Goal: Information Seeking & Learning: Learn about a topic

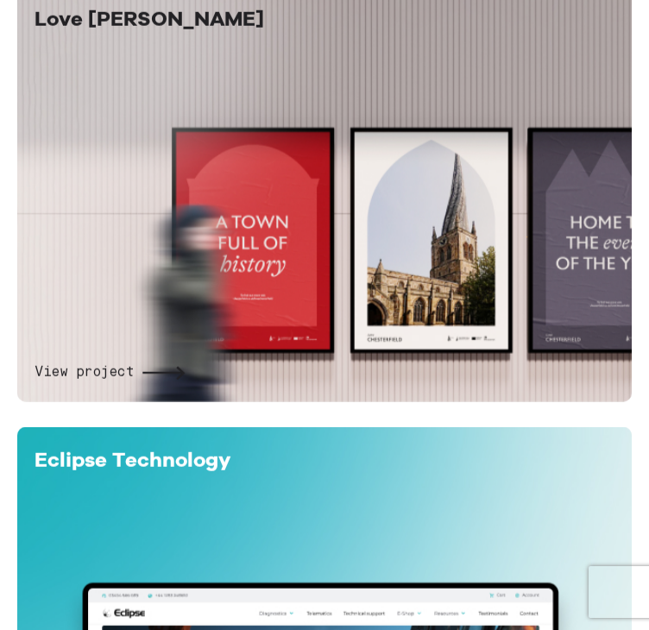
scroll to position [2025, 0]
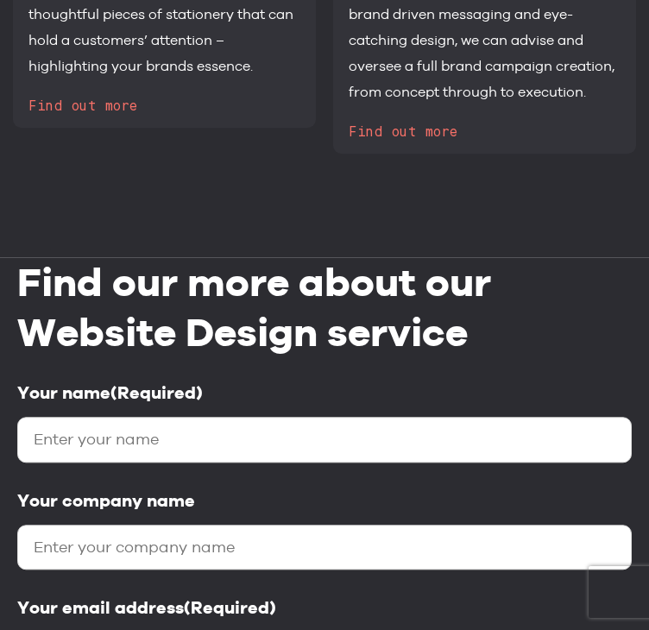
scroll to position [7928, 0]
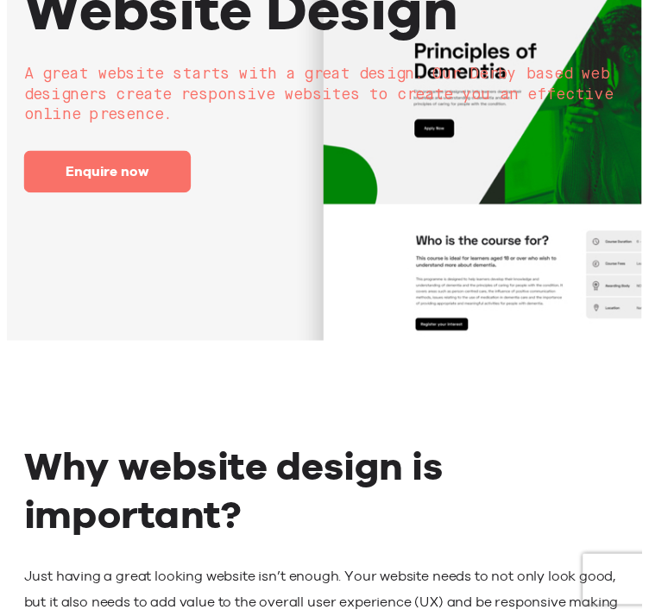
scroll to position [0, 0]
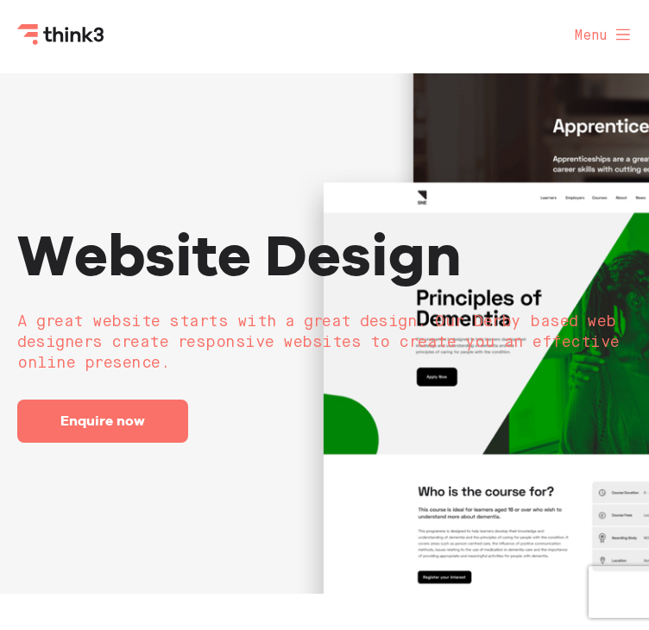
click at [613, 35] on span at bounding box center [618, 37] width 22 height 20
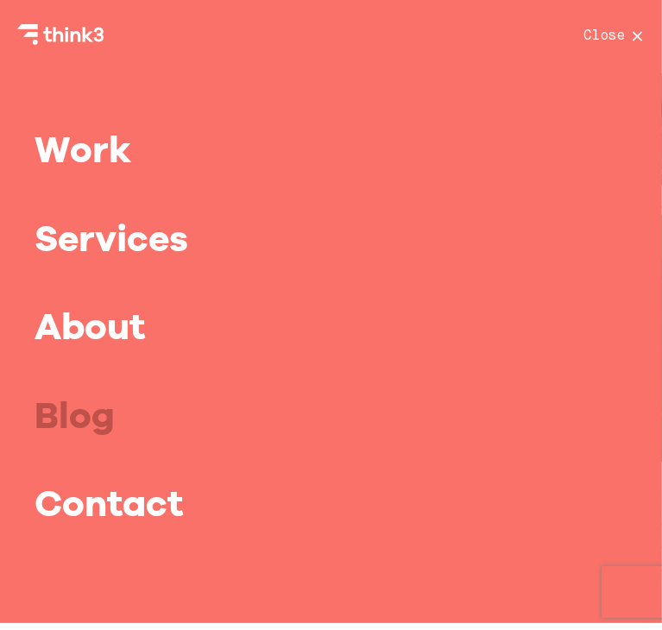
click at [72, 401] on link "Blog" at bounding box center [75, 415] width 80 height 44
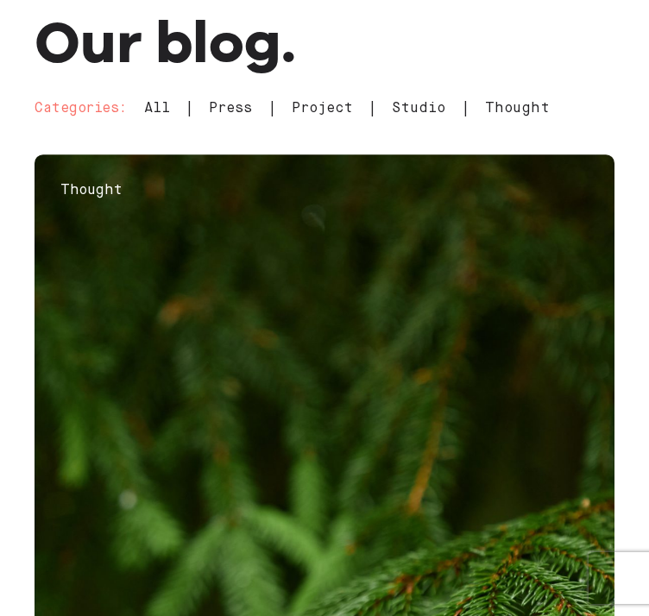
scroll to position [167, 0]
